Goal: Contribute content

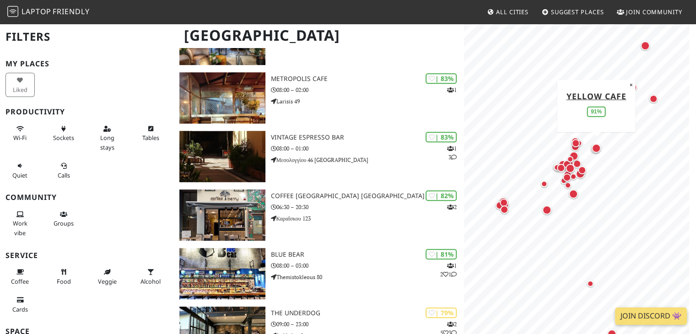
scroll to position [609, 0]
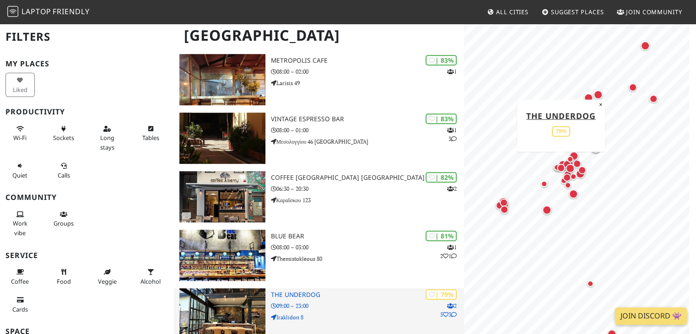
click at [390, 291] on h3 "The Underdog" at bounding box center [367, 295] width 193 height 8
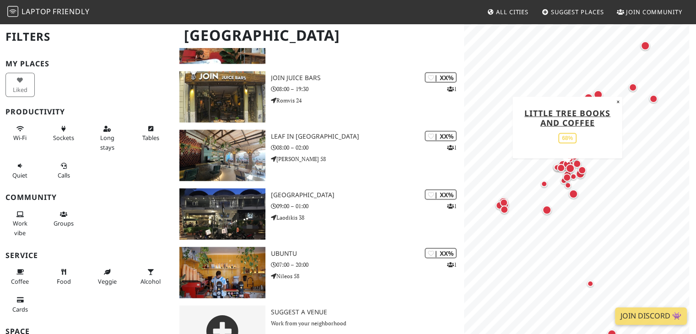
scroll to position [2290, 0]
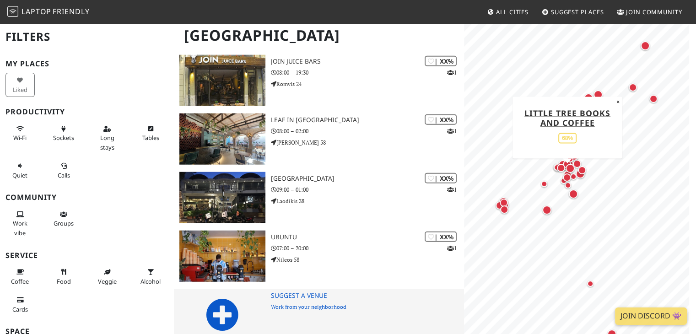
click at [212, 298] on icon at bounding box center [222, 314] width 33 height 33
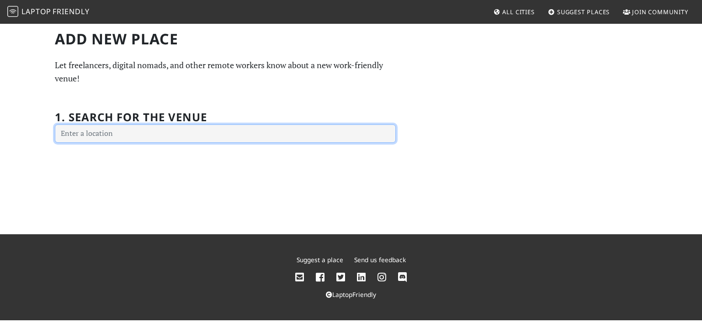
click at [89, 130] on input "text" at bounding box center [225, 133] width 341 height 18
